Goal: Task Accomplishment & Management: Use online tool/utility

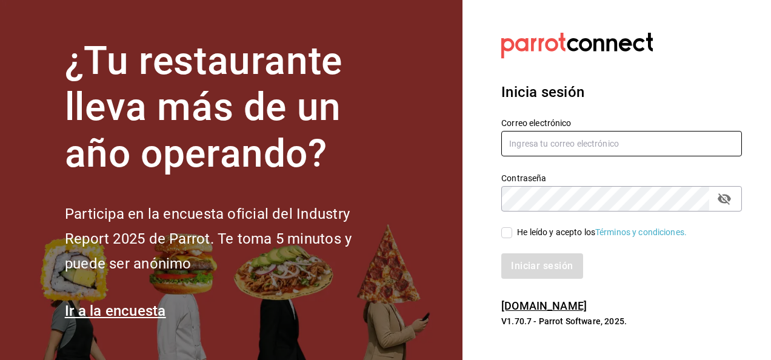
type input "[PERSON_NAME][EMAIL_ADDRESS][PERSON_NAME][DOMAIN_NAME]"
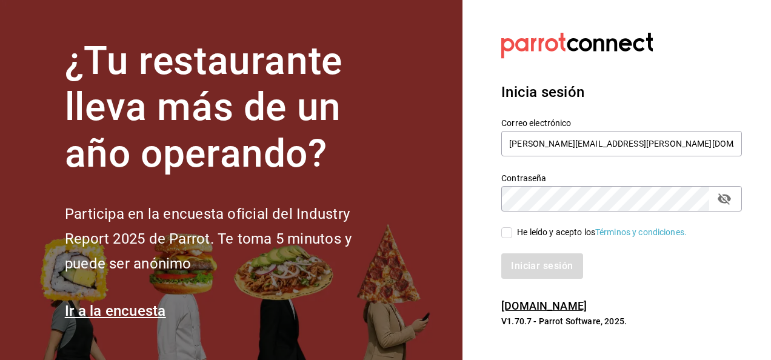
click at [509, 229] on input "He leído y acepto los Términos y condiciones." at bounding box center [506, 232] width 11 height 11
checkbox input "true"
click at [532, 261] on button "Iniciar sesión" at bounding box center [542, 265] width 82 height 25
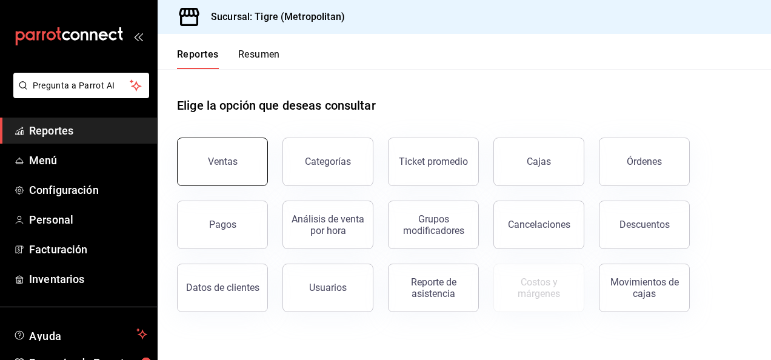
click at [241, 156] on button "Ventas" at bounding box center [222, 162] width 91 height 48
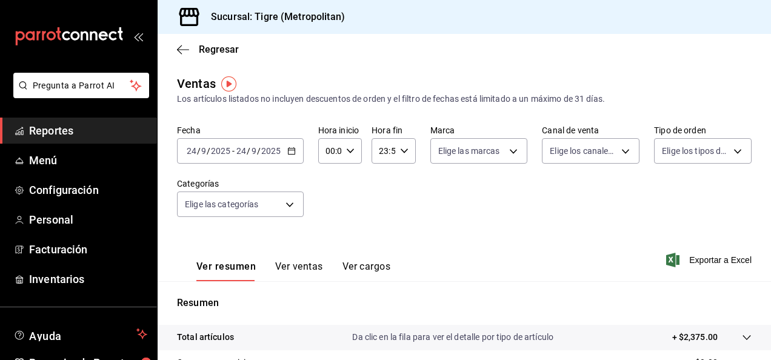
click at [285, 147] on div "2025-09-24 24 / 9 / 2025 - 2025-09-24 24 / 9 / 2025" at bounding box center [240, 150] width 127 height 25
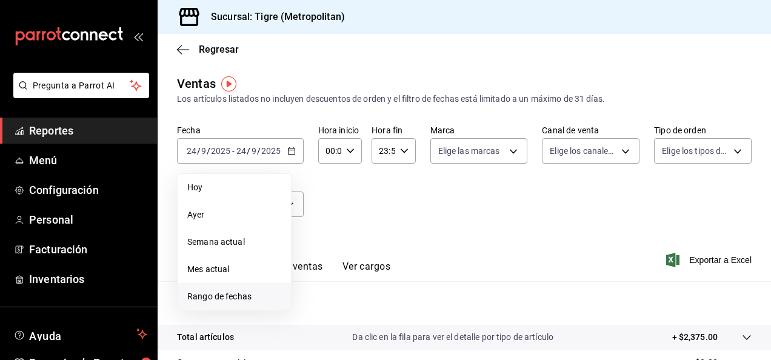
click at [222, 291] on span "Rango de fechas" at bounding box center [234, 296] width 94 height 13
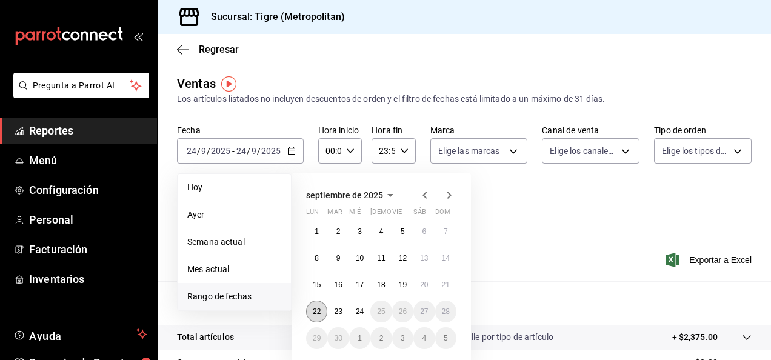
click at [315, 303] on button "22" at bounding box center [316, 312] width 21 height 22
click at [365, 311] on button "24" at bounding box center [359, 312] width 21 height 22
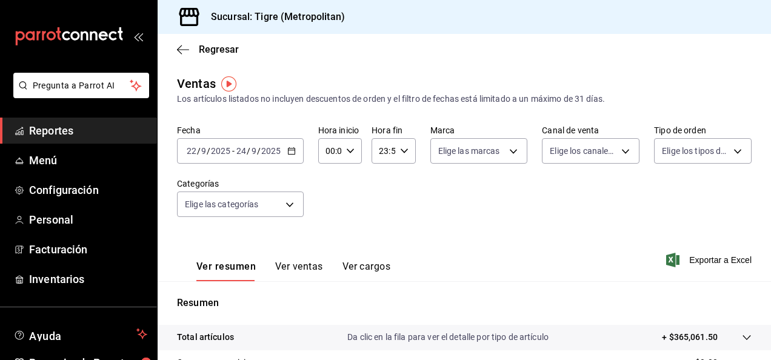
click at [351, 141] on div "00:00 Hora inicio" at bounding box center [340, 150] width 44 height 25
click at [329, 243] on span "02" at bounding box center [328, 240] width 2 height 10
type input "02:00"
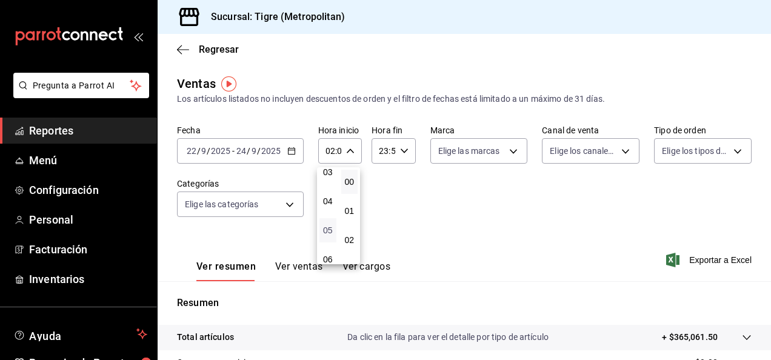
click at [329, 233] on span "05" at bounding box center [328, 230] width 2 height 10
type input "05:00"
click at [406, 144] on div at bounding box center [385, 180] width 771 height 360
click at [406, 144] on div "23:59 Hora fin" at bounding box center [394, 150] width 44 height 25
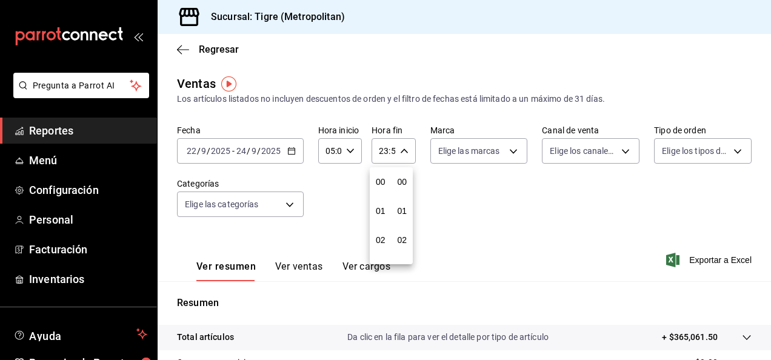
scroll to position [1649, 0]
drag, startPoint x: 378, startPoint y: 192, endPoint x: 371, endPoint y: 194, distance: 7.7
click at [371, 194] on div "21" at bounding box center [381, 191] width 22 height 29
click at [379, 193] on span "21" at bounding box center [380, 192] width 2 height 10
type input "21:59"
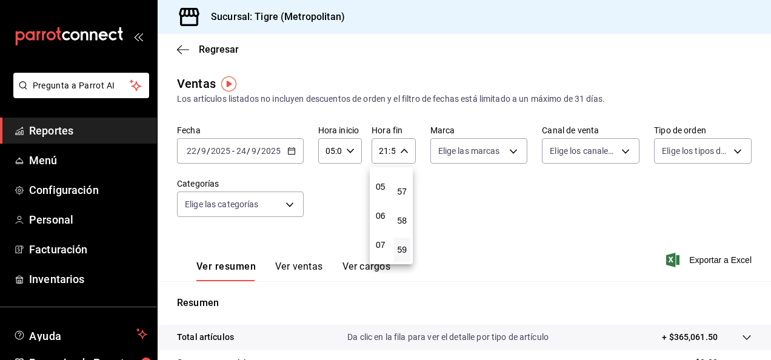
scroll to position [116, 0]
click at [378, 193] on button "04" at bounding box center [380, 182] width 17 height 24
type input "04:59"
click at [508, 149] on div at bounding box center [385, 180] width 771 height 360
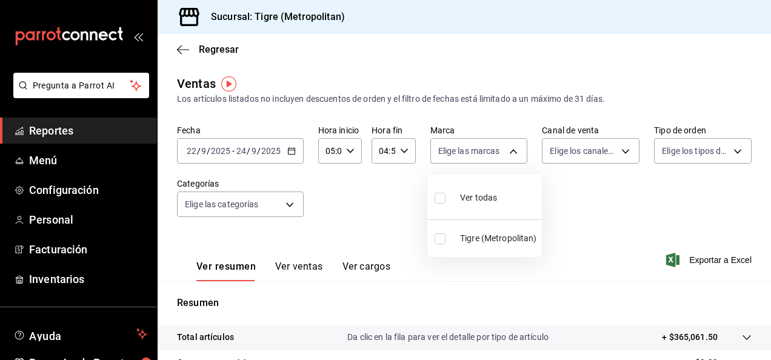
click at [508, 149] on body "Pregunta a Parrot AI Reportes Menú Configuración Personal Facturación Inventari…" at bounding box center [385, 180] width 771 height 360
click at [440, 200] on input "checkbox" at bounding box center [440, 198] width 11 height 11
checkbox input "true"
type input "d2a20516-989b-40fe-838d-c8b0b31ef0ff"
checkbox input "true"
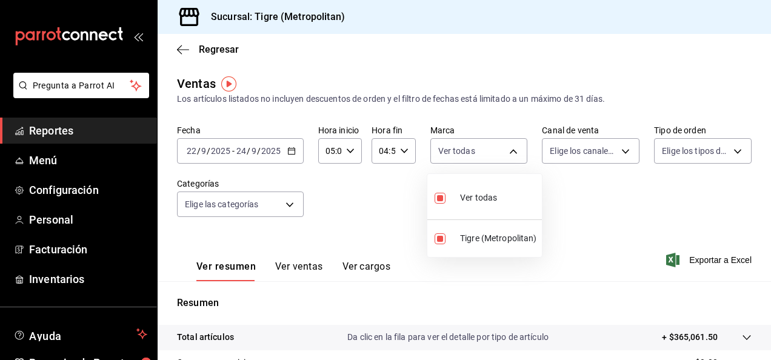
click at [626, 152] on div at bounding box center [385, 180] width 771 height 360
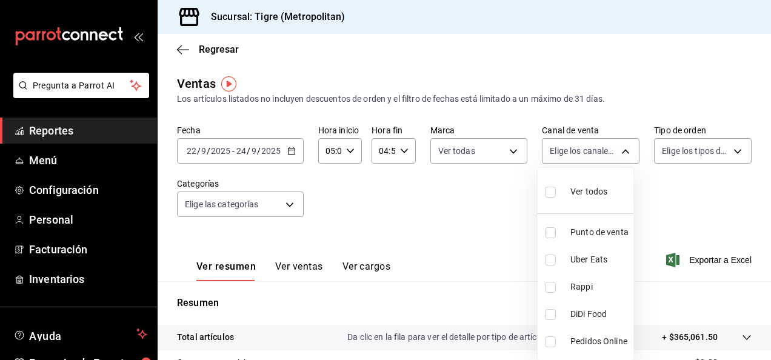
click at [626, 152] on body "Pregunta a Parrot AI Reportes Menú Configuración Personal Facturación Inventari…" at bounding box center [385, 180] width 771 height 360
click at [555, 195] on input "checkbox" at bounding box center [550, 192] width 11 height 11
checkbox input "true"
type input "PARROT,UBER_EATS,RAPPI,DIDI_FOOD,ONLINE"
checkbox input "true"
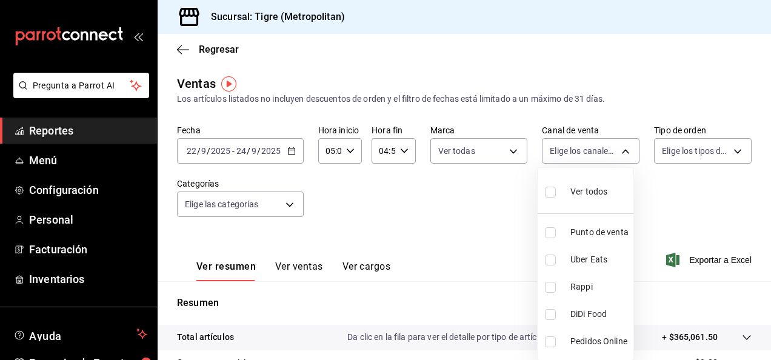
checkbox input "true"
click at [728, 148] on div at bounding box center [385, 180] width 771 height 360
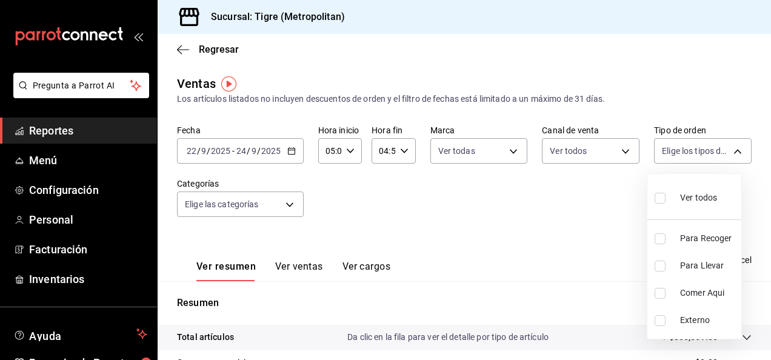
click at [728, 148] on body "Pregunta a Parrot AI Reportes Menú Configuración Personal Facturación Inventari…" at bounding box center [385, 180] width 771 height 360
click at [664, 193] on input "checkbox" at bounding box center [660, 198] width 11 height 11
checkbox input "true"
type input "f7df4de8-9964-48c4-9e53-dd040d652eda,4cfece08-abf2-465c-953c-59dc98a97bb2,5a16a…"
checkbox input "true"
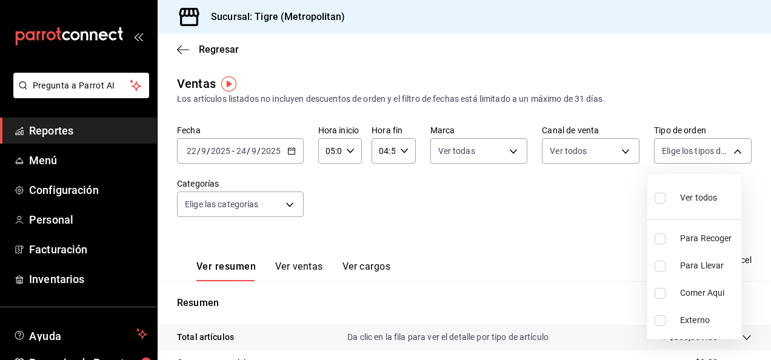
checkbox input "true"
click at [289, 201] on div at bounding box center [385, 180] width 771 height 360
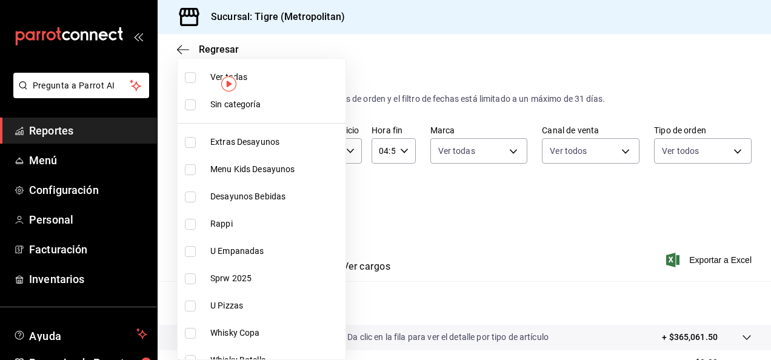
click at [289, 201] on body "Pregunta a Parrot AI Reportes Menú Configuración Personal Facturación Inventari…" at bounding box center [385, 180] width 771 height 360
click at [187, 75] on input "checkbox" at bounding box center [190, 77] width 11 height 11
checkbox input "true"
type input "95de3a49-3e71-4222-9a00-2b077991daeb,0ce31c32-a5a6-498b-be74-31ce48fb35ae,30be1…"
checkbox input "true"
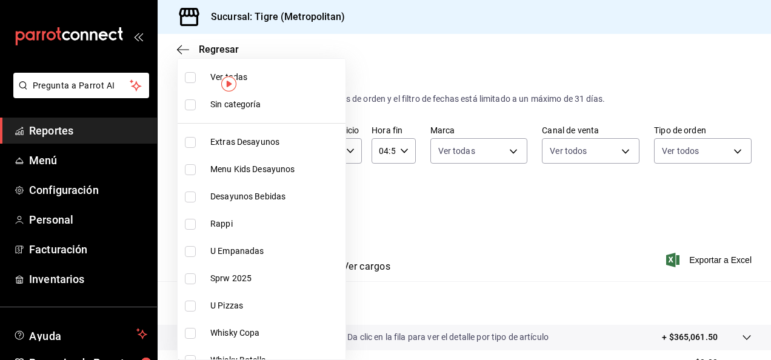
checkbox input "true"
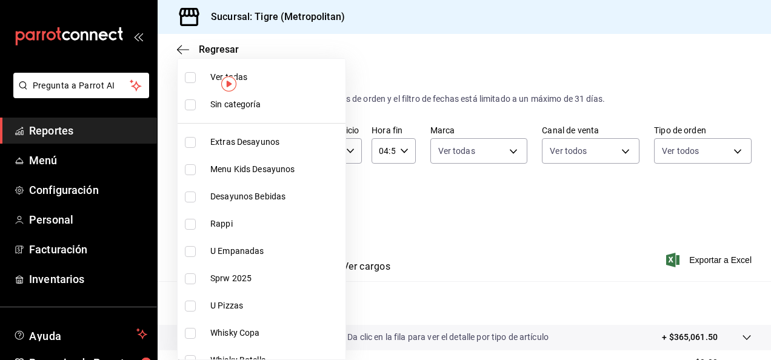
checkbox input "true"
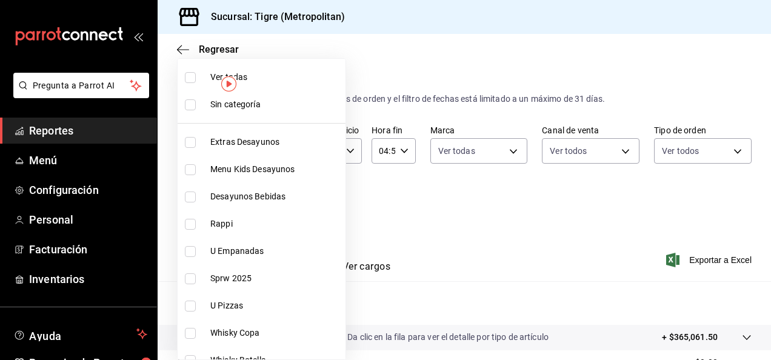
checkbox input "true"
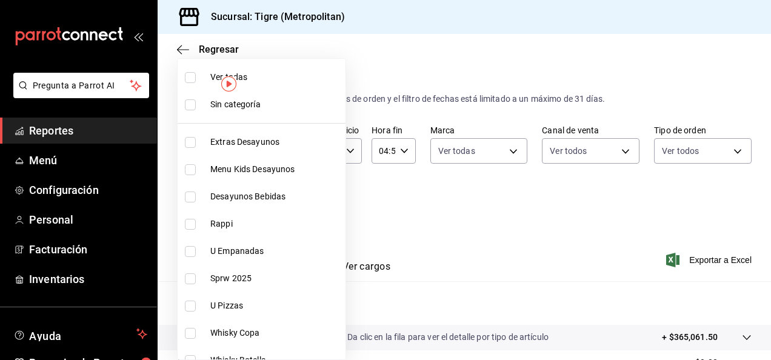
checkbox input "true"
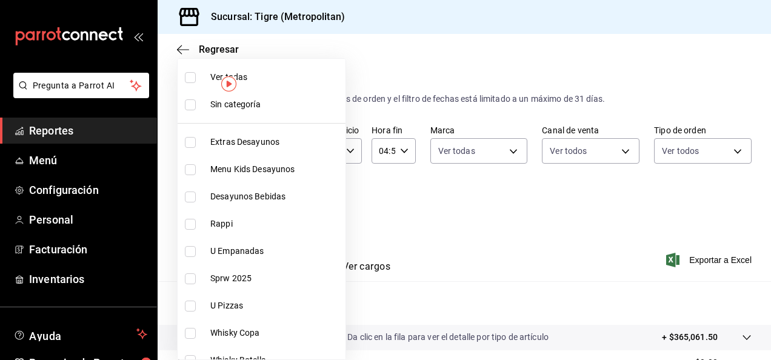
checkbox input "true"
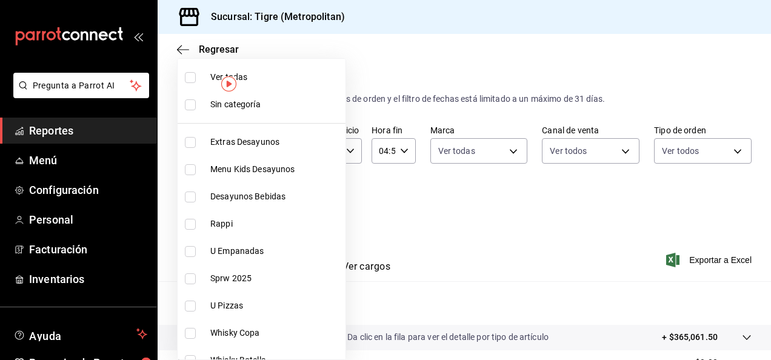
checkbox input "true"
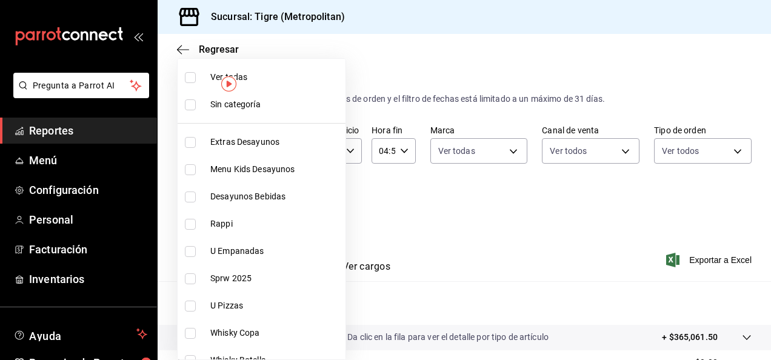
checkbox input "true"
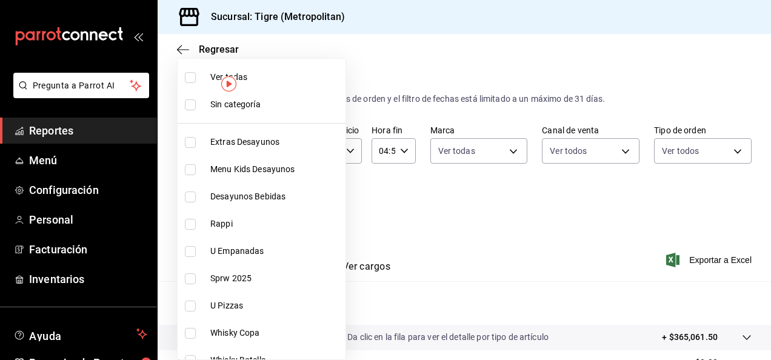
checkbox input "true"
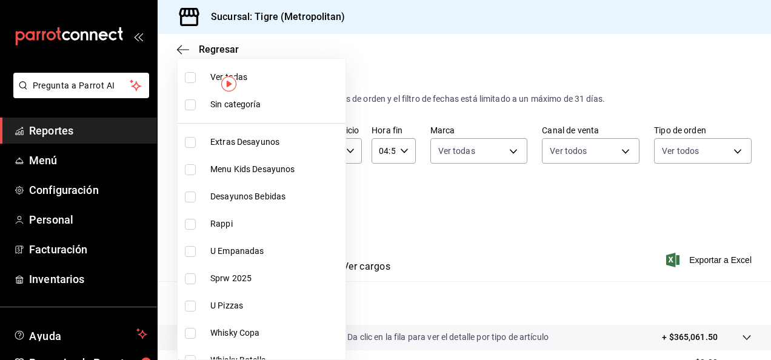
checkbox input "true"
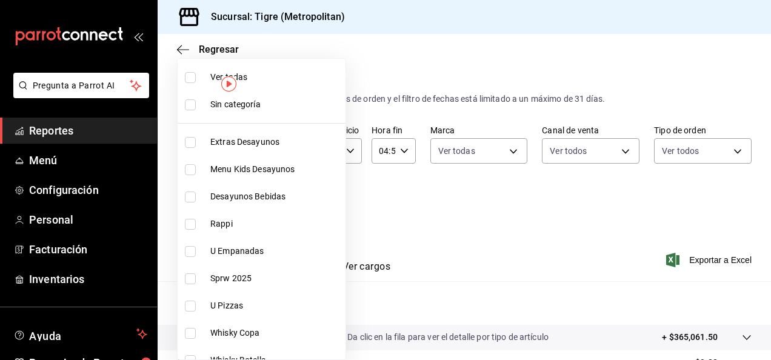
checkbox input "true"
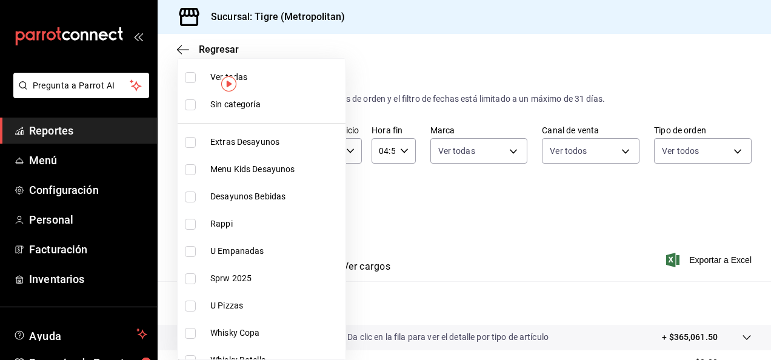
checkbox input "true"
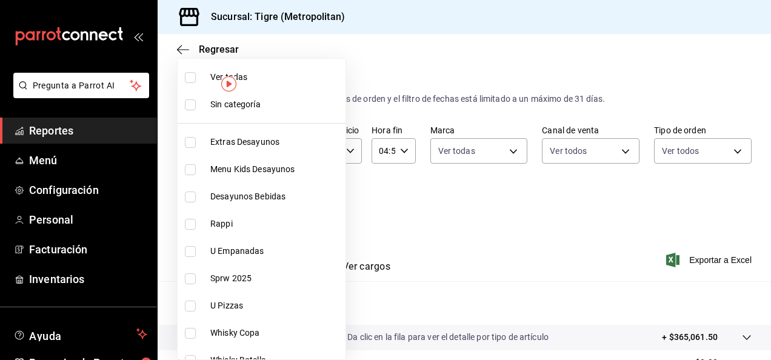
checkbox input "true"
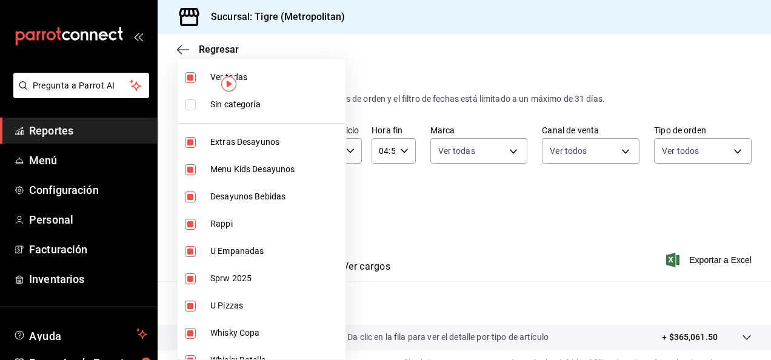
click at [189, 104] on input "checkbox" at bounding box center [190, 104] width 11 height 11
checkbox input "true"
click at [360, 169] on div at bounding box center [385, 180] width 771 height 360
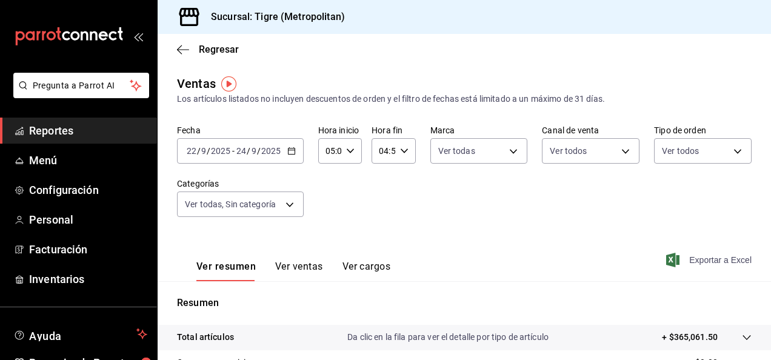
click at [706, 263] on span "Exportar a Excel" at bounding box center [710, 260] width 83 height 15
click at [289, 145] on div "2025-09-22 22 / 9 / 2025 - 2025-09-24 24 / 9 / 2025" at bounding box center [240, 150] width 127 height 25
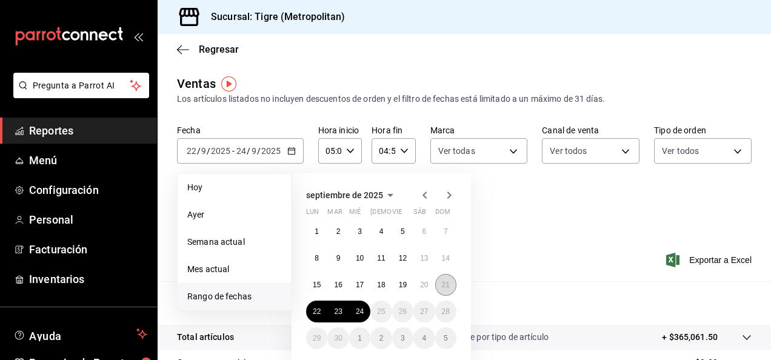
click at [442, 279] on button "21" at bounding box center [445, 285] width 21 height 22
click at [320, 309] on abbr "22" at bounding box center [317, 311] width 8 height 8
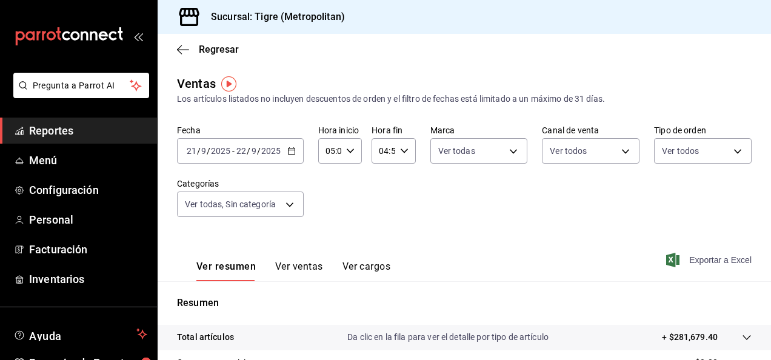
click at [689, 261] on span "Exportar a Excel" at bounding box center [710, 260] width 83 height 15
